Goal: Information Seeking & Learning: Learn about a topic

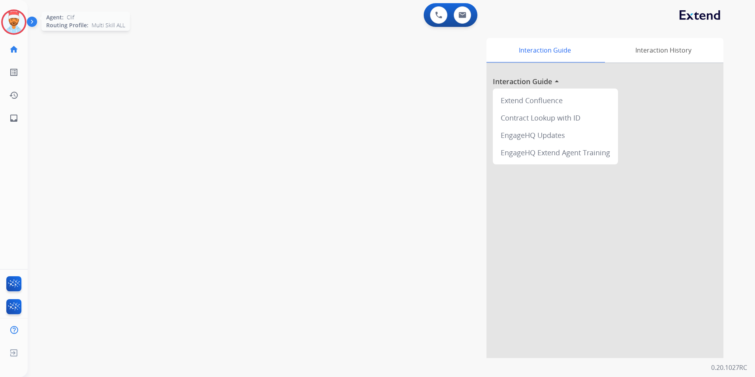
click at [12, 24] on img at bounding box center [14, 22] width 22 height 22
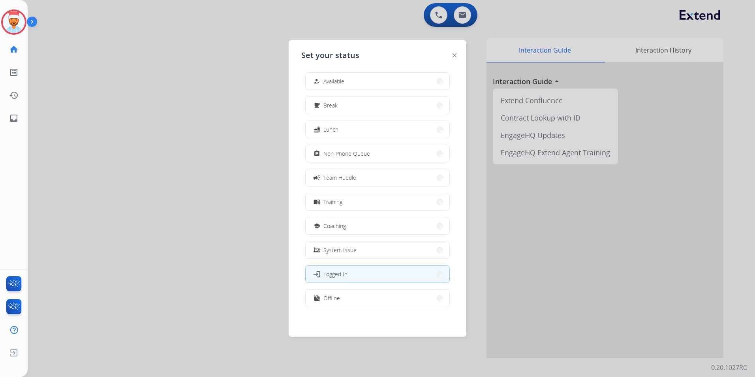
scroll to position [2, 0]
click at [361, 296] on button "work_off Offline" at bounding box center [378, 297] width 144 height 17
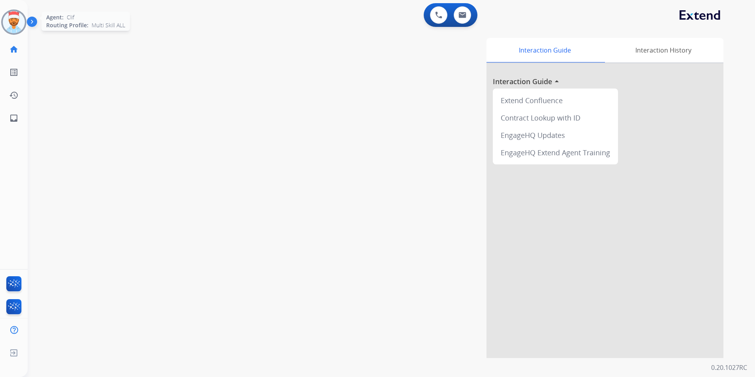
click at [21, 23] on img at bounding box center [14, 22] width 22 height 22
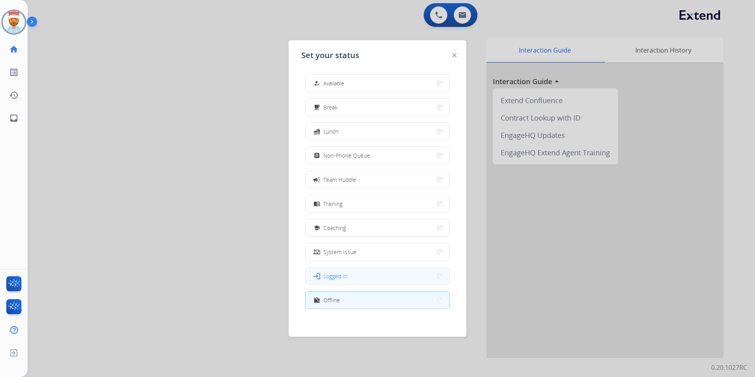
click at [352, 280] on button "login Logged In" at bounding box center [378, 275] width 144 height 17
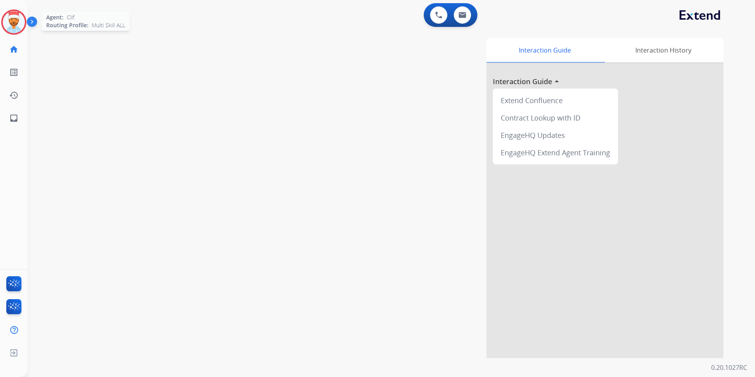
click at [14, 27] on img at bounding box center [14, 22] width 22 height 22
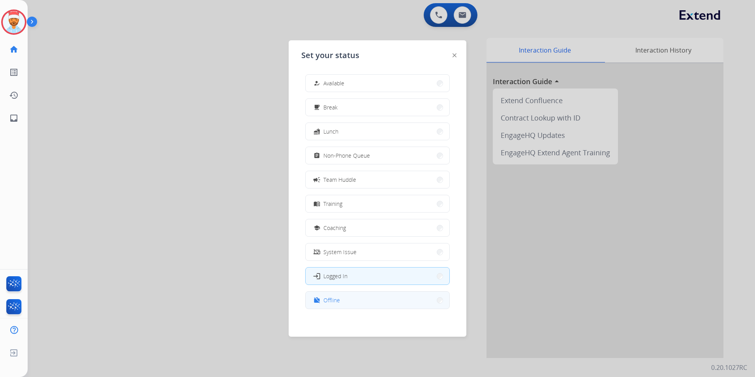
click at [334, 302] on span "Offline" at bounding box center [331, 300] width 17 height 8
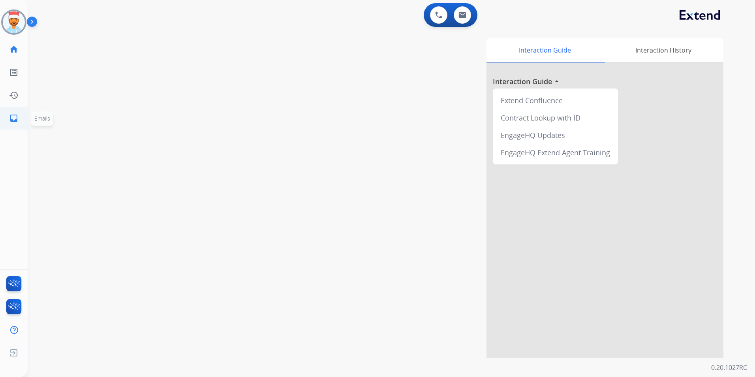
click at [15, 120] on mat-icon "inbox" at bounding box center [13, 117] width 9 height 9
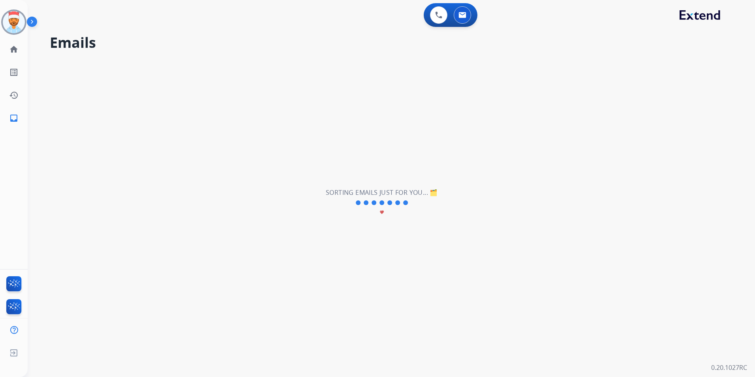
click at [351, 151] on div "**********" at bounding box center [382, 202] width 708 height 348
click at [19, 22] on img at bounding box center [14, 22] width 22 height 22
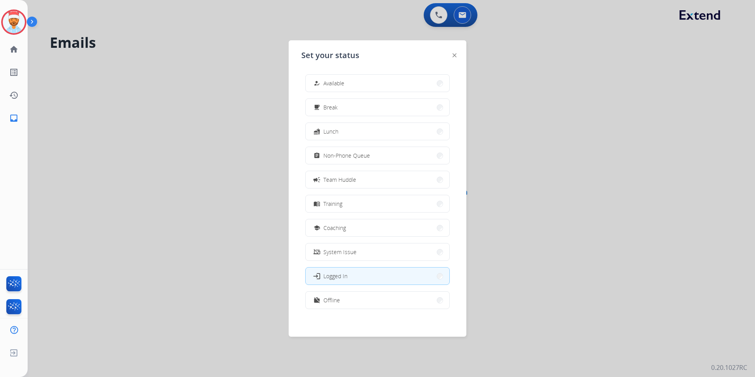
click at [350, 304] on button "work_off Offline" at bounding box center [378, 299] width 144 height 17
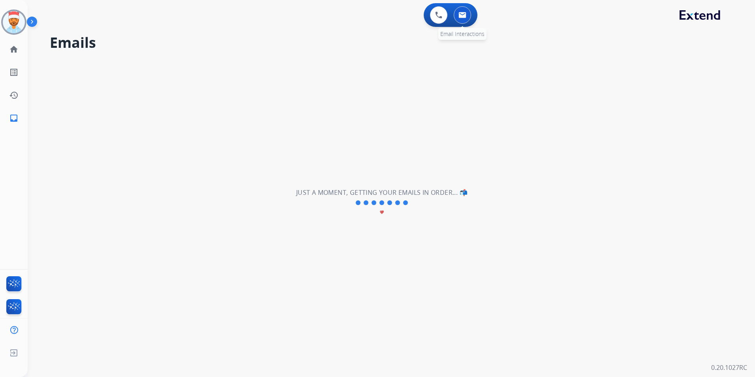
click at [467, 17] on button at bounding box center [462, 14] width 17 height 17
click at [7, 50] on link "home Home" at bounding box center [14, 49] width 22 height 22
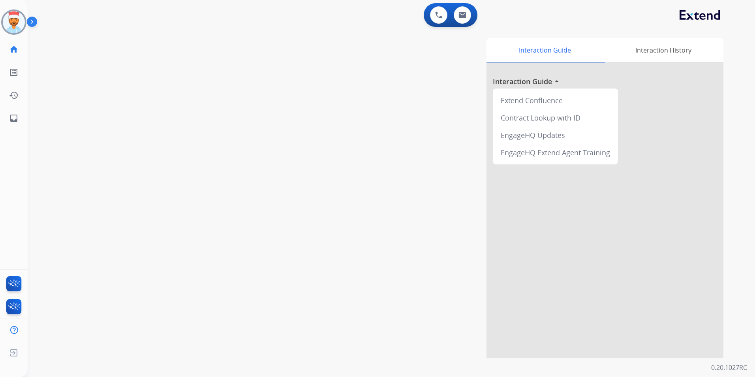
click at [237, 224] on div "swap_horiz Break voice bridge close_fullscreen Connect 3-Way Call merge_type Se…" at bounding box center [382, 192] width 708 height 329
click at [231, 222] on div "swap_horiz Break voice bridge close_fullscreen Connect 3-Way Call merge_type Se…" at bounding box center [382, 192] width 708 height 329
click at [231, 221] on div "swap_horiz Break voice bridge close_fullscreen Connect 3-Way Call merge_type Se…" at bounding box center [382, 192] width 708 height 329
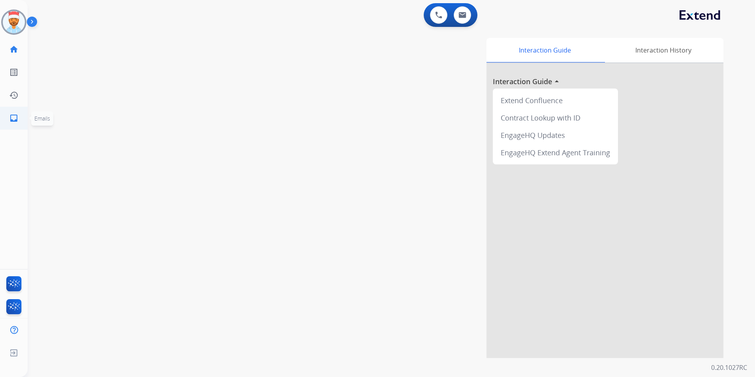
click at [11, 120] on mat-icon "inbox" at bounding box center [13, 117] width 9 height 9
select select "**********"
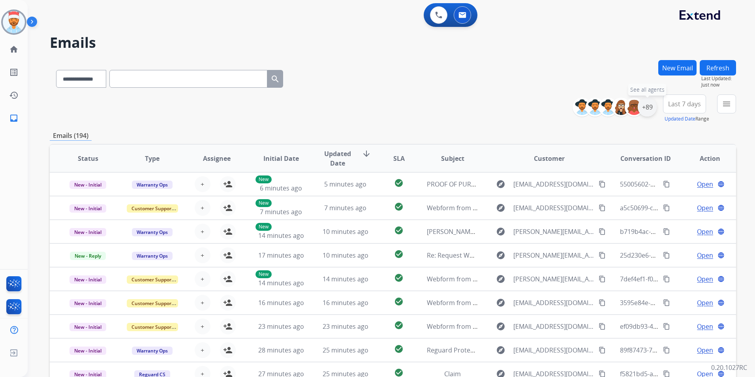
click at [646, 110] on div "+89" at bounding box center [647, 107] width 19 height 19
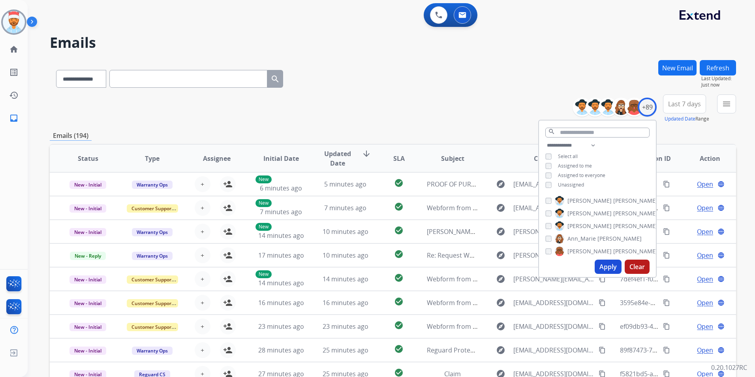
click at [611, 264] on button "Apply" at bounding box center [608, 266] width 27 height 14
click at [608, 267] on button "Apply" at bounding box center [608, 266] width 27 height 14
click at [668, 125] on div "**********" at bounding box center [393, 254] width 686 height 389
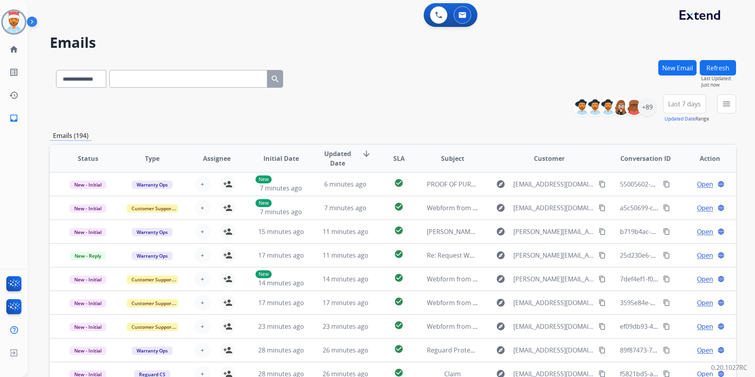
click at [693, 102] on span "Last 7 days" at bounding box center [684, 103] width 33 height 3
click at [682, 194] on div "Last 90 days" at bounding box center [681, 200] width 43 height 12
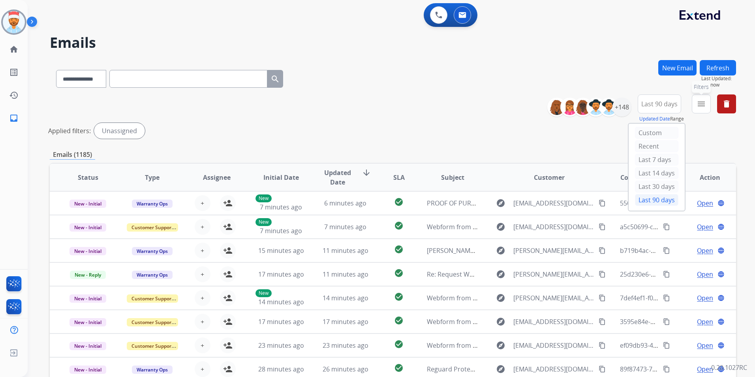
drag, startPoint x: 701, startPoint y: 105, endPoint x: 706, endPoint y: 109, distance: 7.3
click at [701, 104] on mat-icon "menu" at bounding box center [701, 103] width 9 height 9
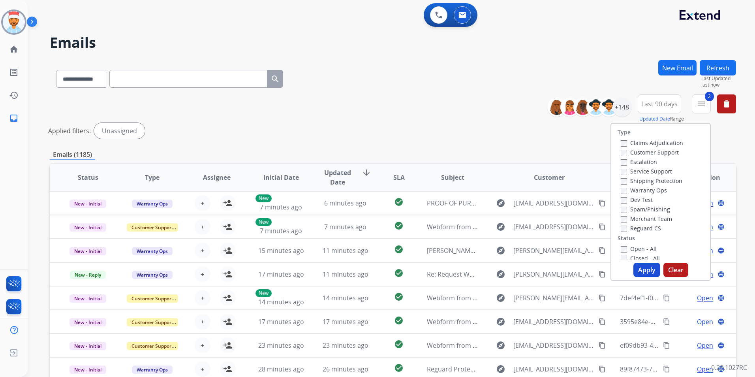
click at [622, 229] on label "Reguard CS" at bounding box center [641, 228] width 40 height 8
click at [645, 273] on button "Apply" at bounding box center [646, 270] width 27 height 14
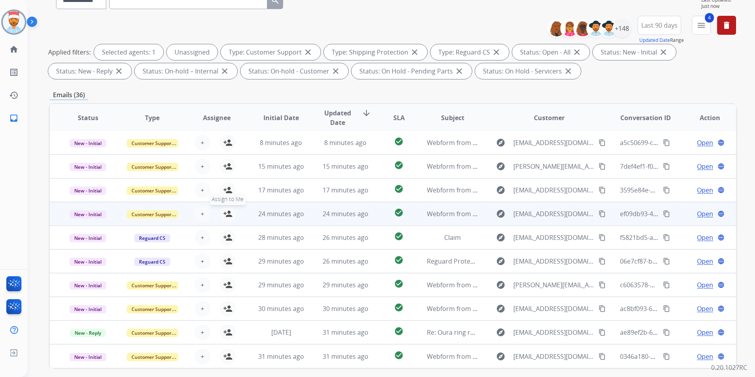
scroll to position [79, 0]
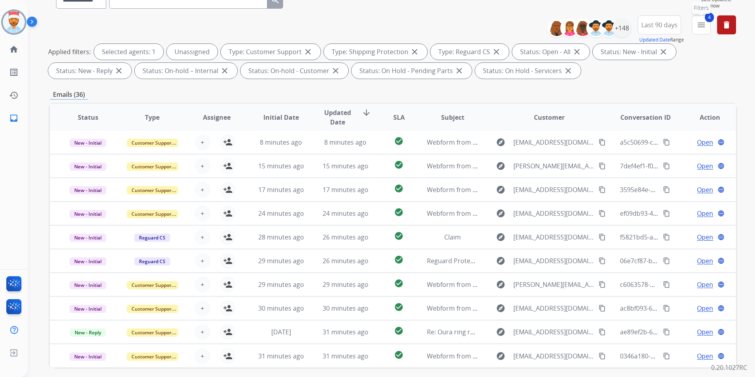
click at [700, 28] on mat-icon "menu" at bounding box center [701, 24] width 9 height 9
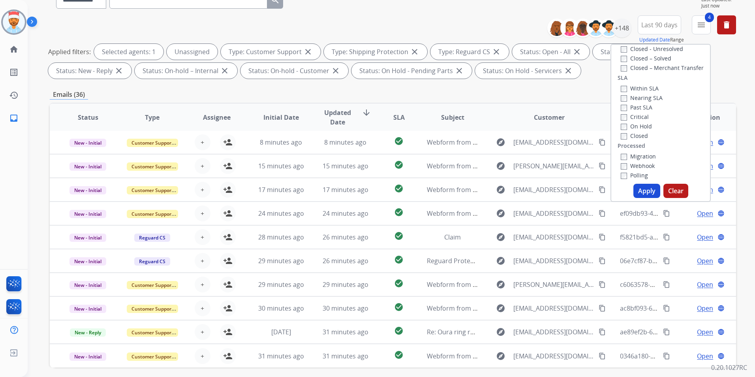
scroll to position [197, 0]
drag, startPoint x: 636, startPoint y: 189, endPoint x: 649, endPoint y: 194, distance: 13.5
click at [639, 190] on button "Apply" at bounding box center [646, 191] width 27 height 14
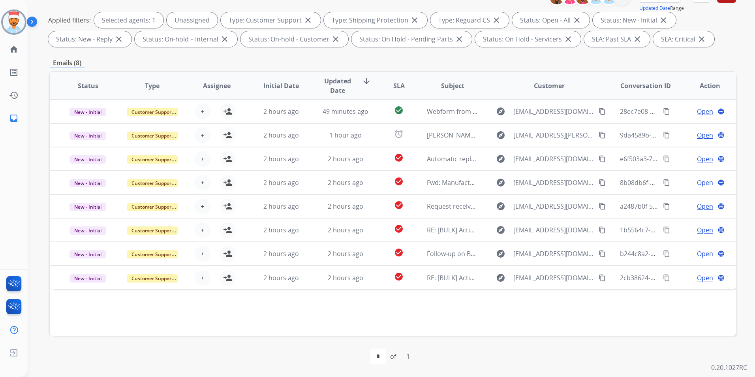
scroll to position [32, 0]
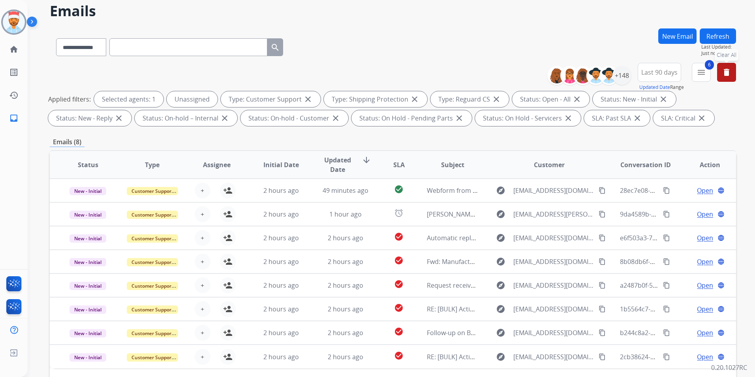
click at [730, 74] on mat-icon "delete" at bounding box center [726, 72] width 9 height 9
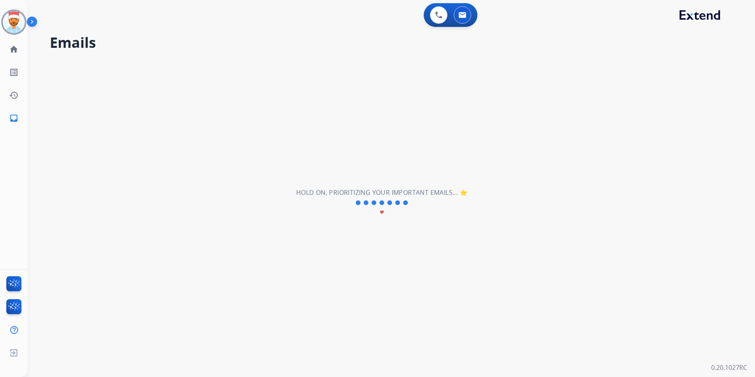
scroll to position [0, 0]
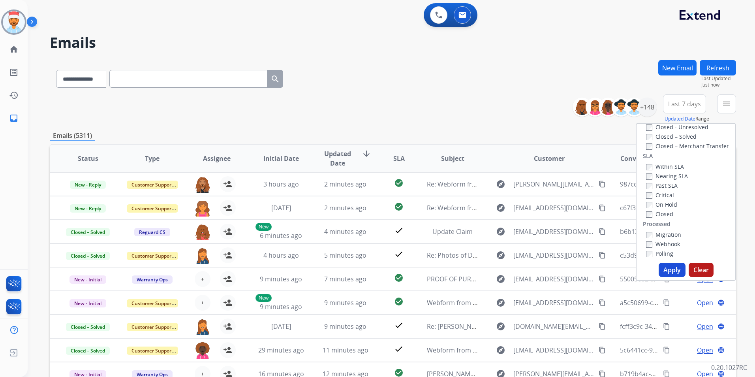
click at [398, 102] on div "**********" at bounding box center [393, 108] width 686 height 28
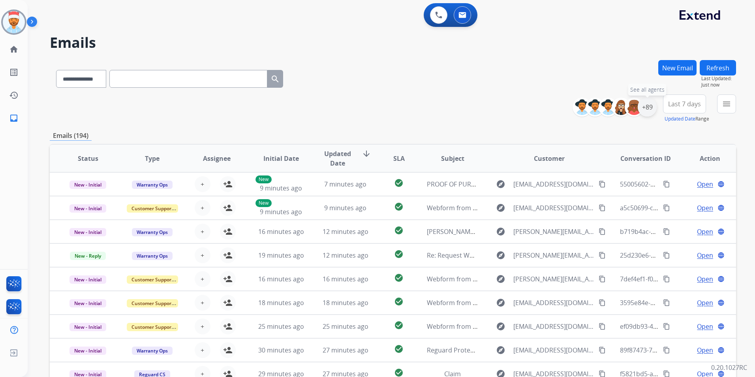
click at [650, 107] on div "+89" at bounding box center [647, 107] width 19 height 19
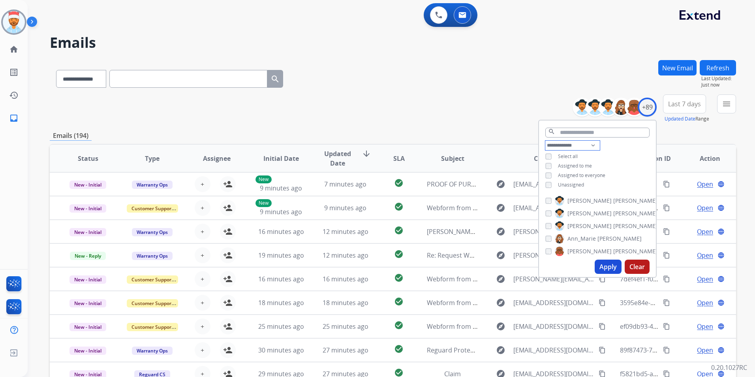
click at [565, 145] on select "**********" at bounding box center [572, 145] width 54 height 9
select select "**********"
click at [545, 141] on select "**********" at bounding box center [572, 145] width 54 height 9
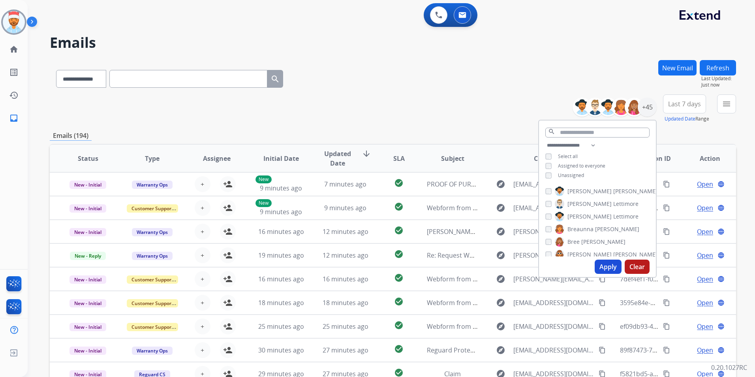
click at [603, 269] on button "Apply" at bounding box center [608, 266] width 27 height 14
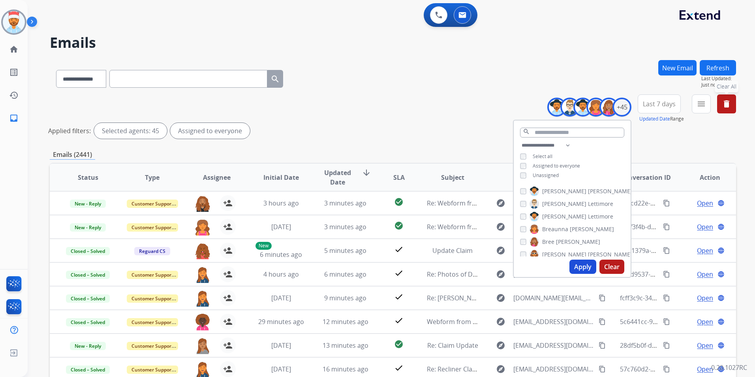
click at [583, 272] on button "Apply" at bounding box center [582, 266] width 27 height 14
drag, startPoint x: 663, startPoint y: 101, endPoint x: 662, endPoint y: 122, distance: 20.9
click at [663, 102] on span "Last 7 days" at bounding box center [659, 103] width 33 height 3
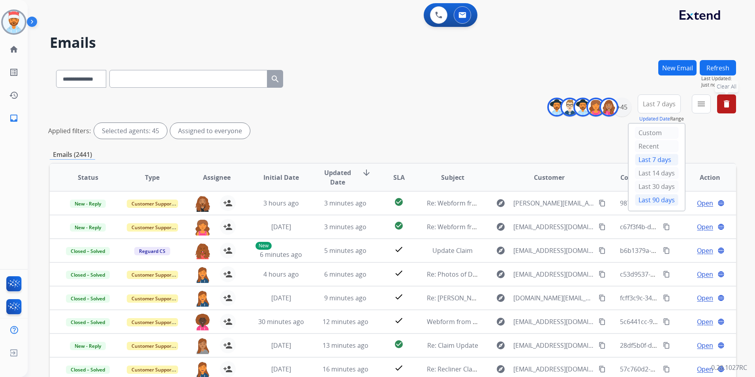
drag, startPoint x: 651, startPoint y: 197, endPoint x: 656, endPoint y: 183, distance: 15.1
click at [651, 197] on div "Last 90 days" at bounding box center [656, 200] width 43 height 12
click at [696, 106] on button "menu" at bounding box center [701, 103] width 19 height 19
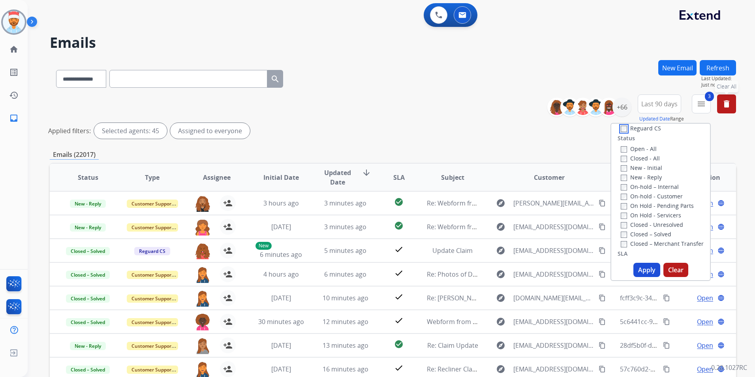
scroll to position [118, 0]
click at [634, 272] on button "Apply" at bounding box center [646, 270] width 27 height 14
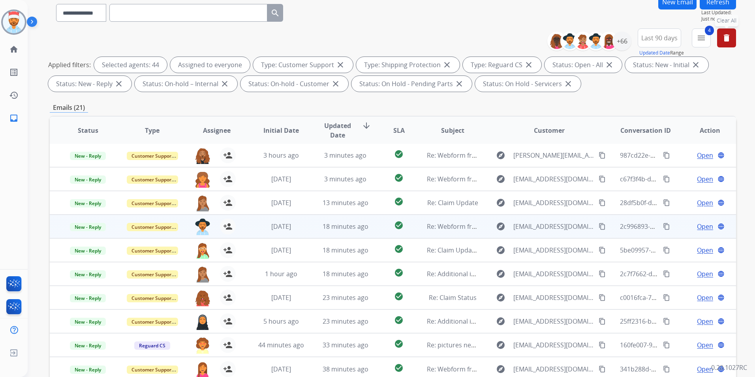
scroll to position [79, 0]
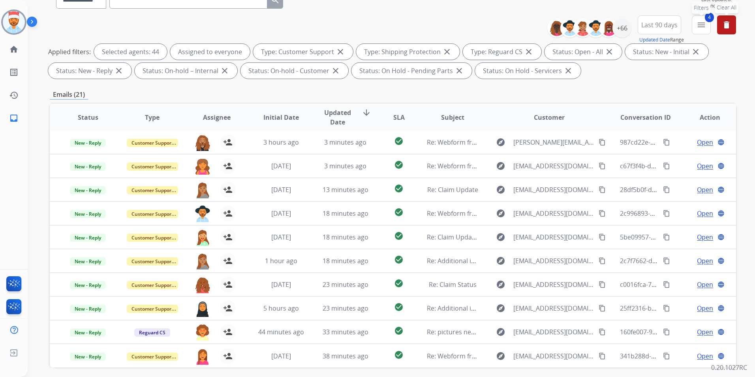
click at [704, 30] on button "4 menu Filters" at bounding box center [701, 24] width 19 height 19
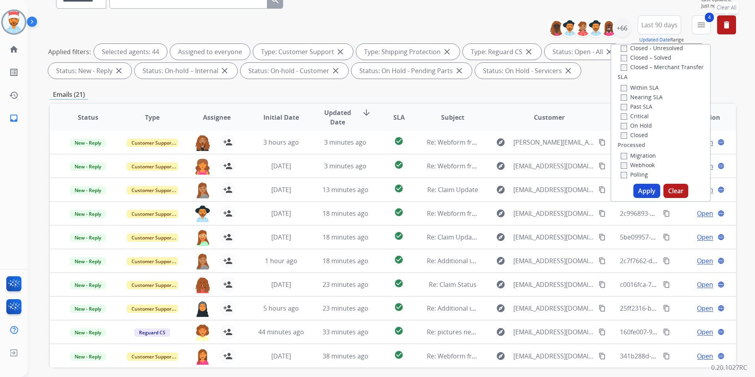
scroll to position [209, 0]
click at [646, 188] on button "Apply" at bounding box center [646, 191] width 27 height 14
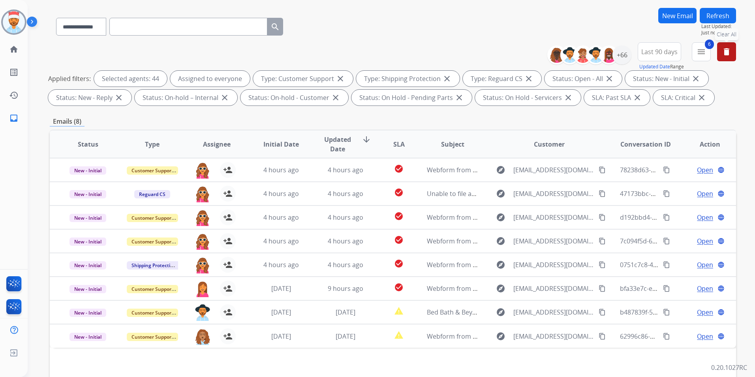
scroll to position [0, 0]
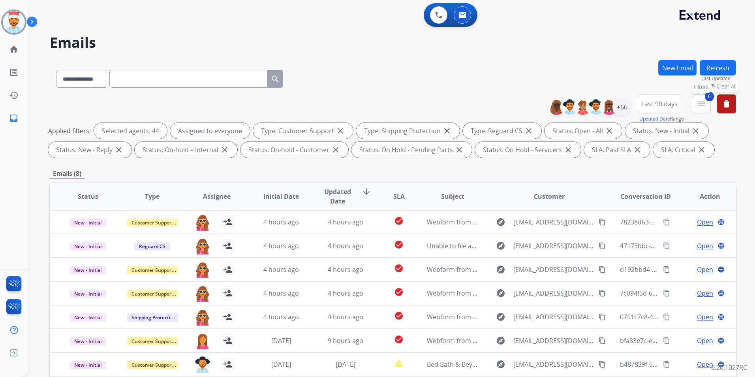
click at [705, 107] on mat-icon "menu" at bounding box center [701, 103] width 9 height 9
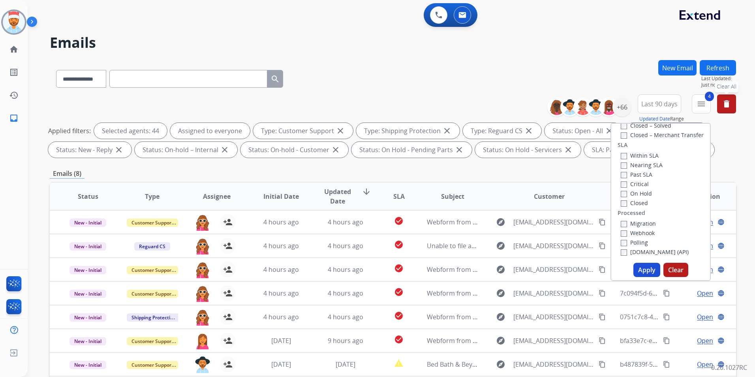
drag, startPoint x: 641, startPoint y: 270, endPoint x: 641, endPoint y: 263, distance: 6.7
click at [641, 270] on button "Apply" at bounding box center [646, 270] width 27 height 14
